Goal: Information Seeking & Learning: Understand process/instructions

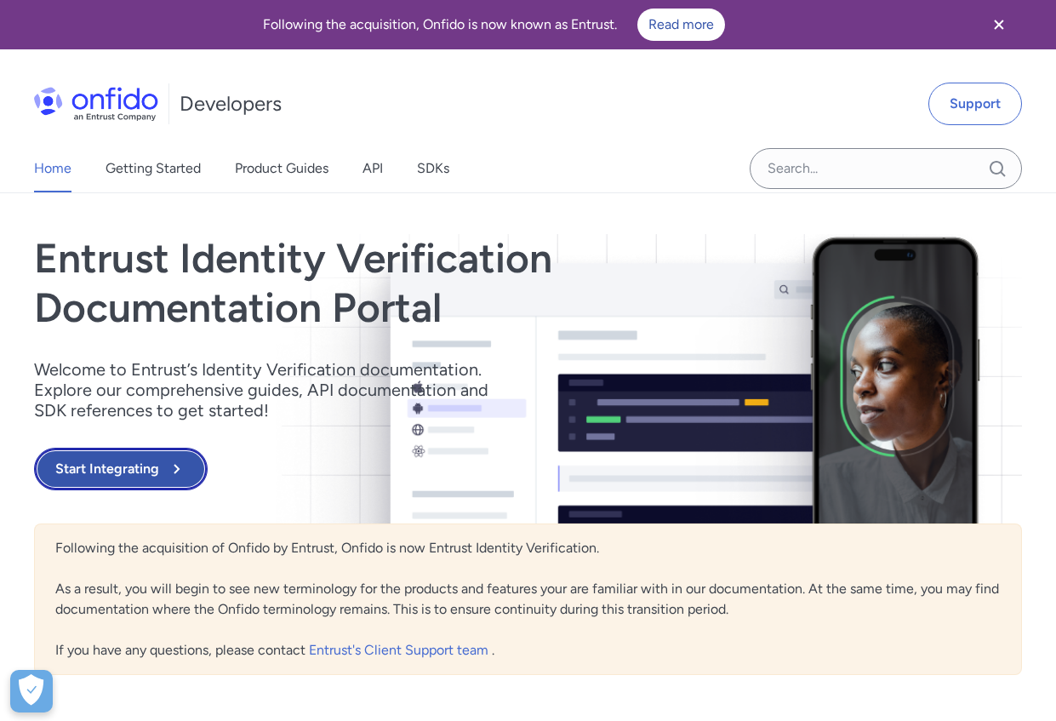
click at [98, 458] on button "Start Integrating" at bounding box center [121, 468] width 174 height 43
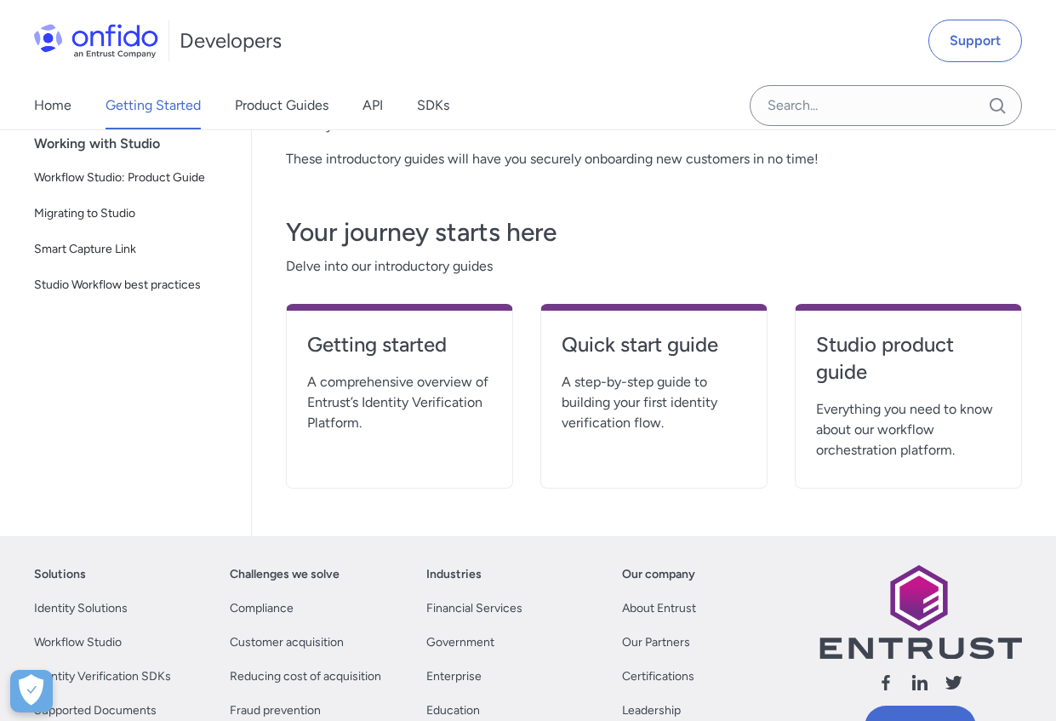
scroll to position [329, 0]
click at [683, 359] on link "Quick start guide" at bounding box center [654, 352] width 185 height 41
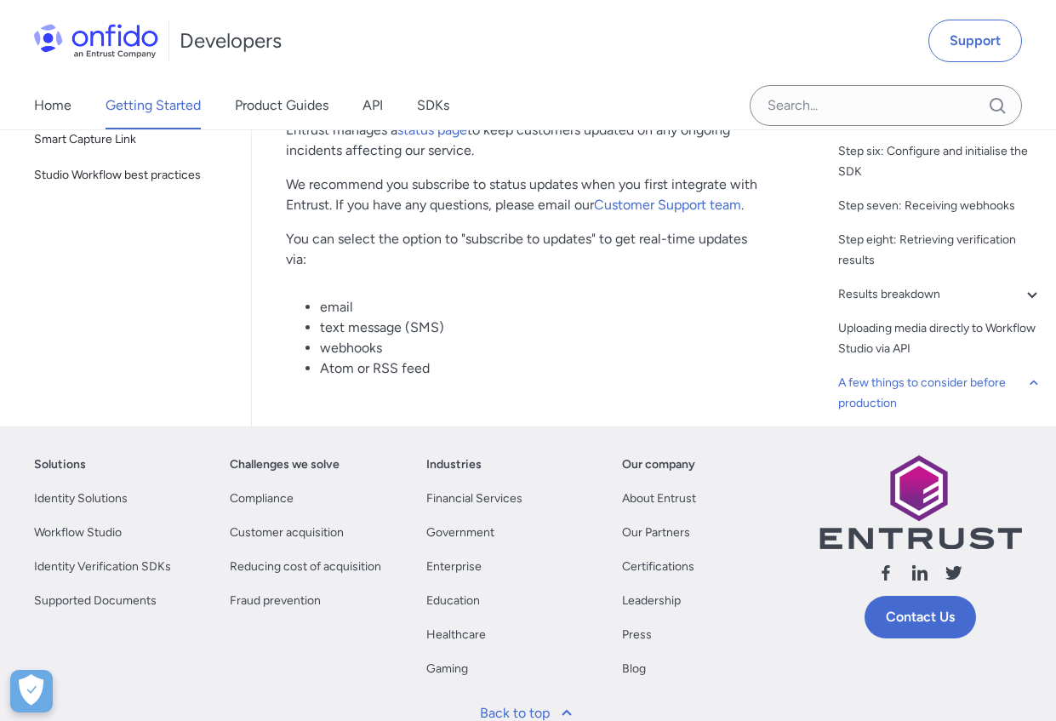
scroll to position [9511, 0]
